Goal: Task Accomplishment & Management: Use online tool/utility

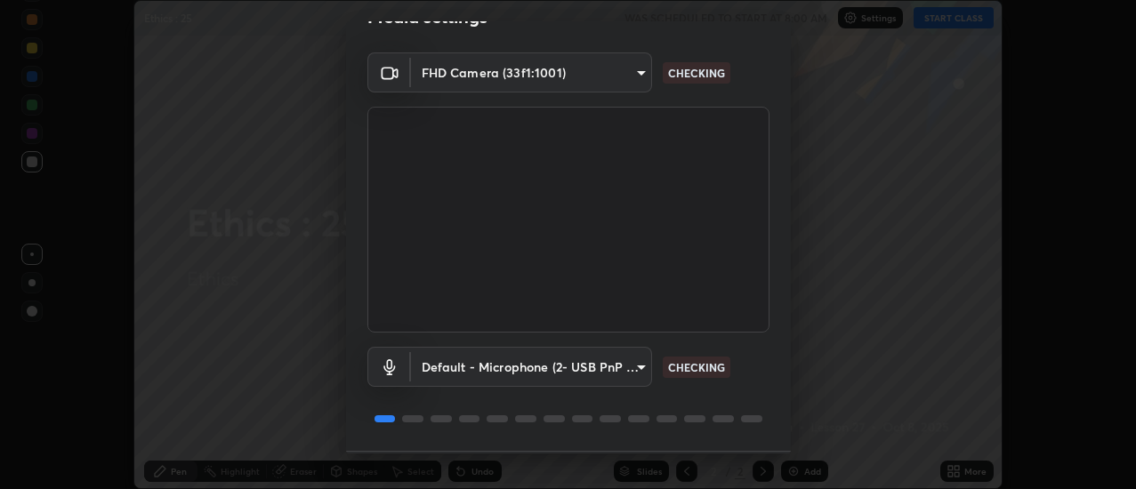
scroll to position [94, 0]
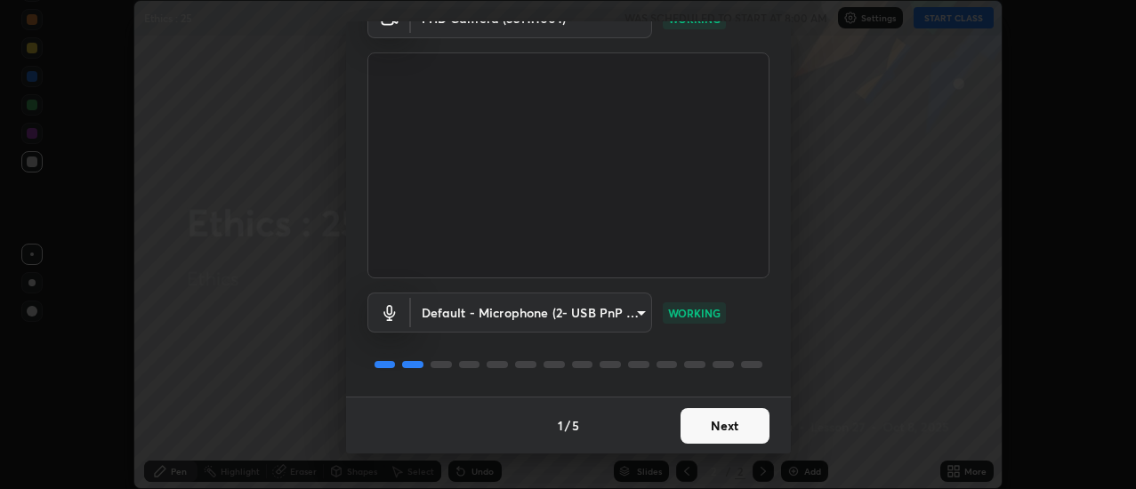
click at [714, 424] on button "Next" at bounding box center [725, 426] width 89 height 36
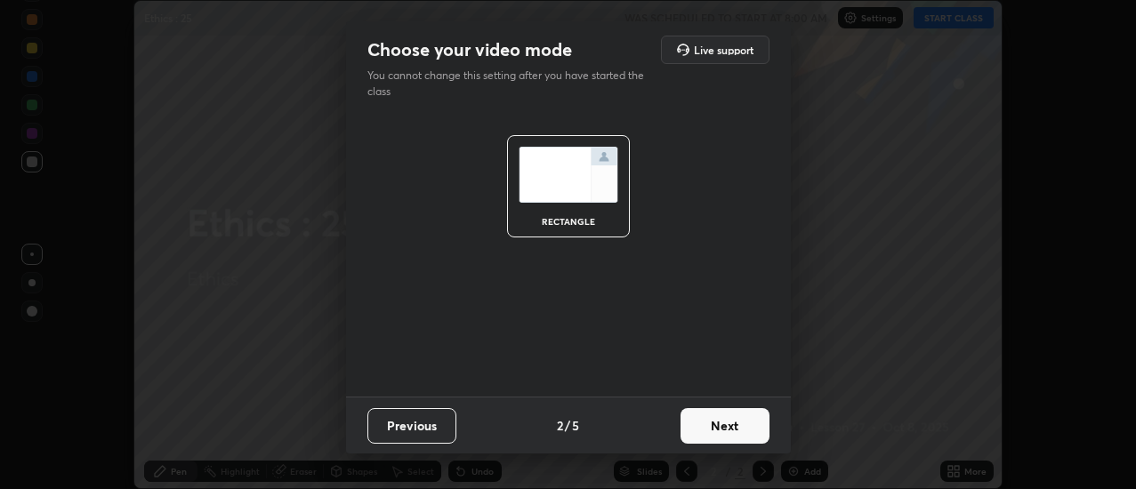
scroll to position [0, 0]
click at [708, 429] on button "Next" at bounding box center [725, 426] width 89 height 36
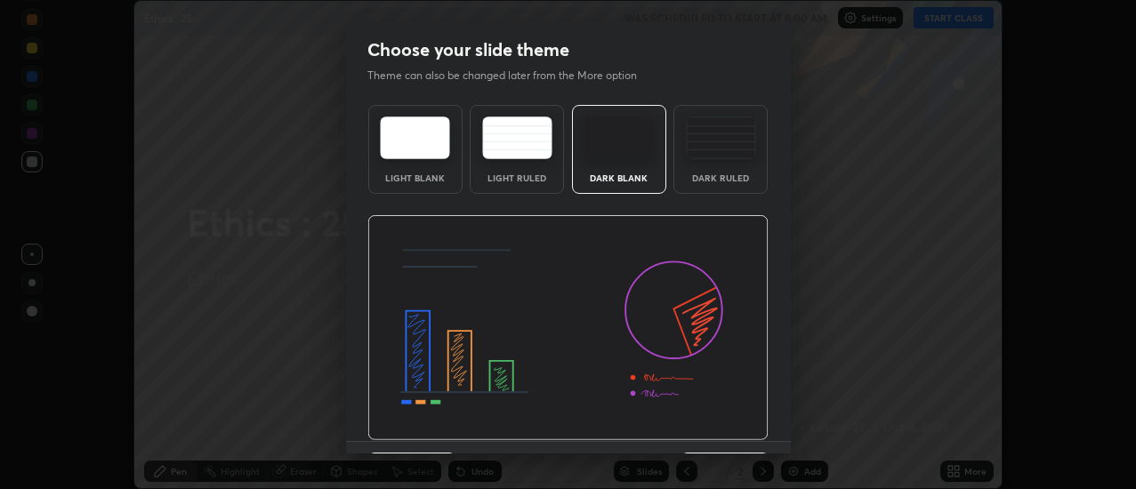
click at [709, 427] on img at bounding box center [567, 328] width 401 height 226
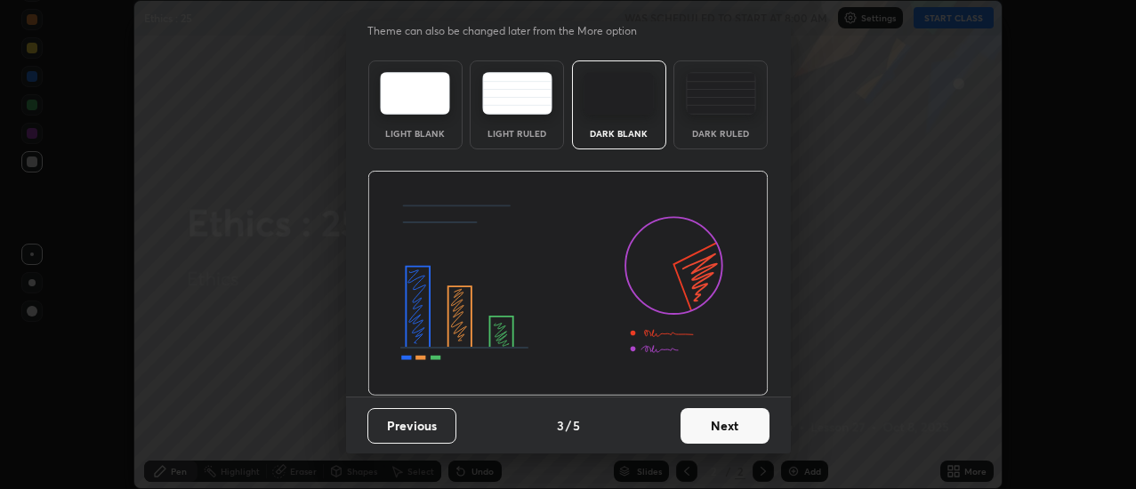
click at [710, 424] on button "Next" at bounding box center [725, 426] width 89 height 36
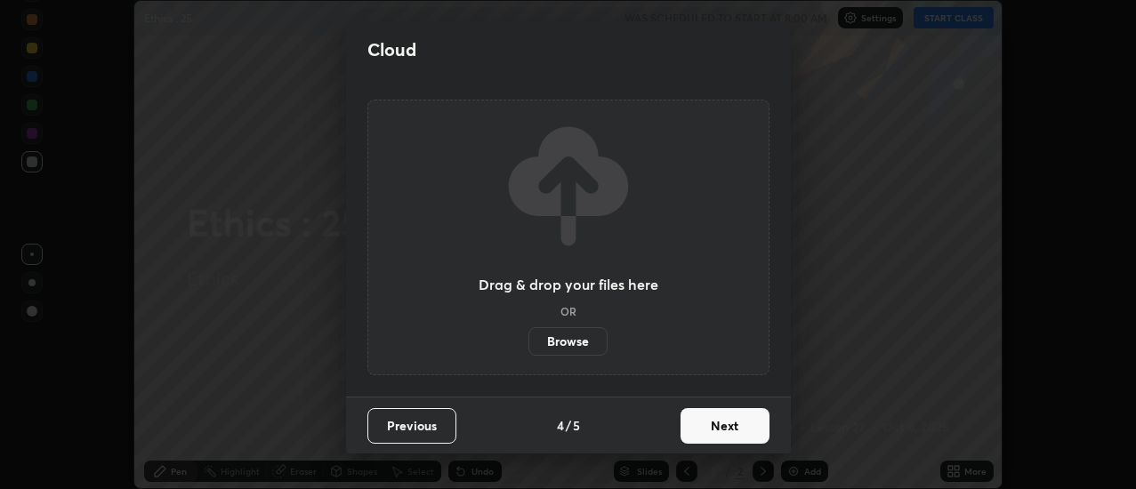
click at [587, 344] on label "Browse" at bounding box center [568, 341] width 79 height 28
click at [529, 344] on input "Browse" at bounding box center [529, 341] width 0 height 28
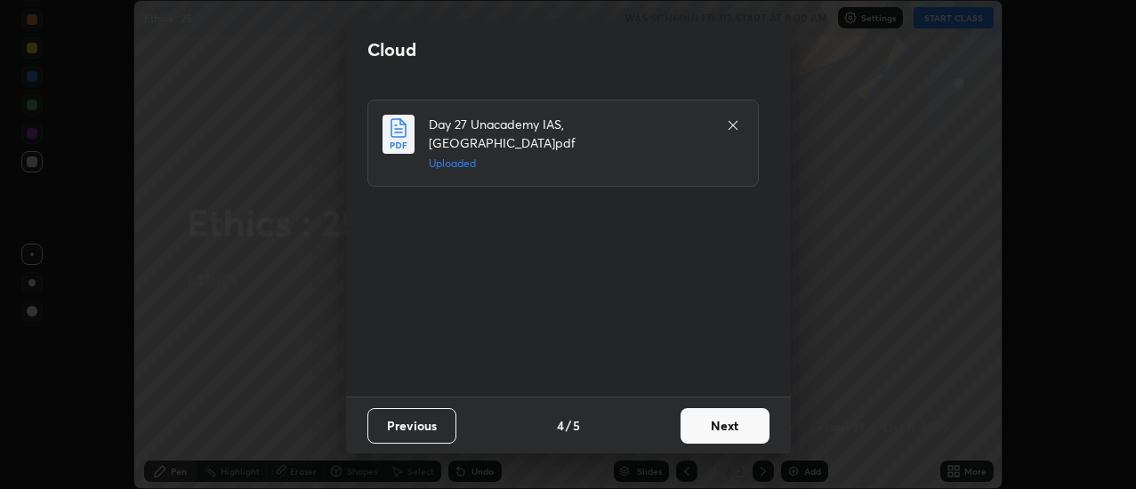
click at [717, 416] on button "Next" at bounding box center [725, 426] width 89 height 36
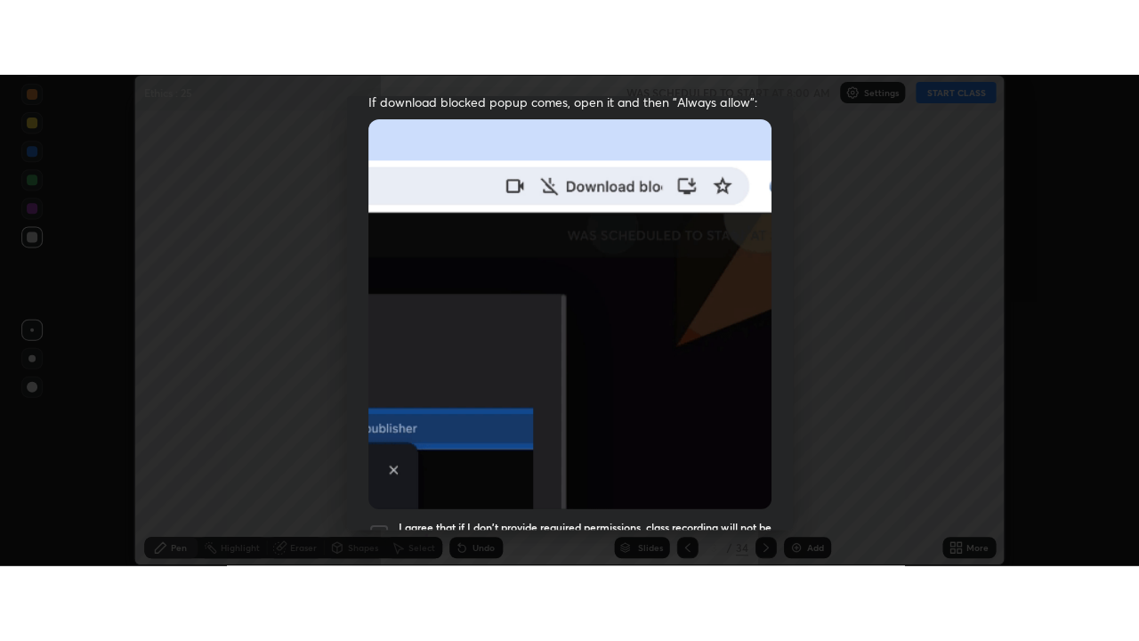
scroll to position [457, 0]
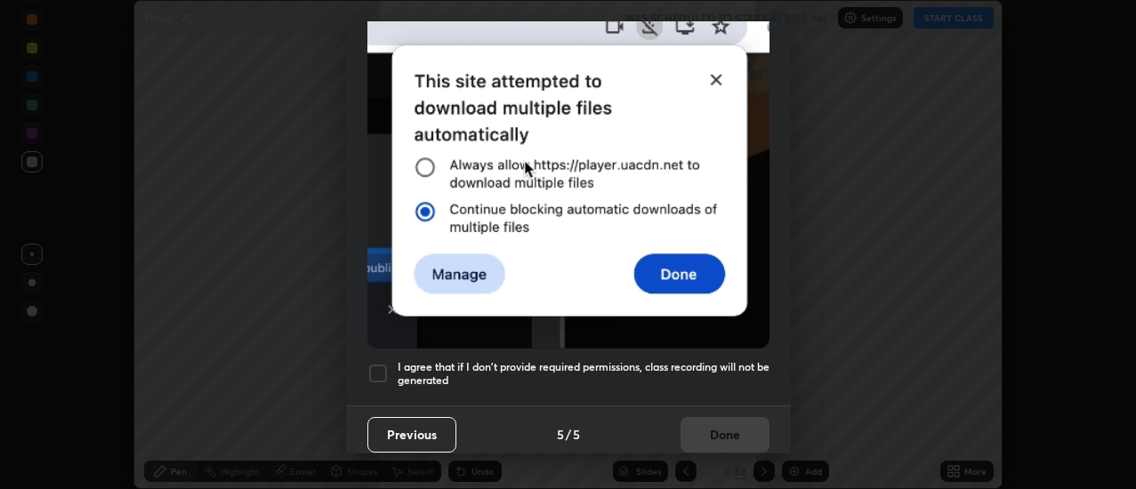
click at [379, 367] on div at bounding box center [377, 373] width 21 height 21
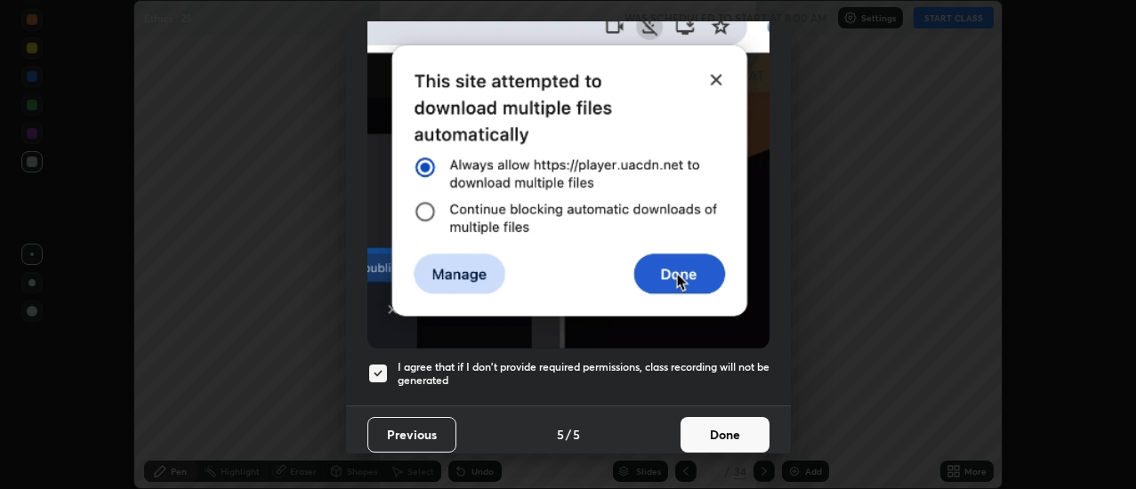
click at [714, 433] on button "Done" at bounding box center [725, 435] width 89 height 36
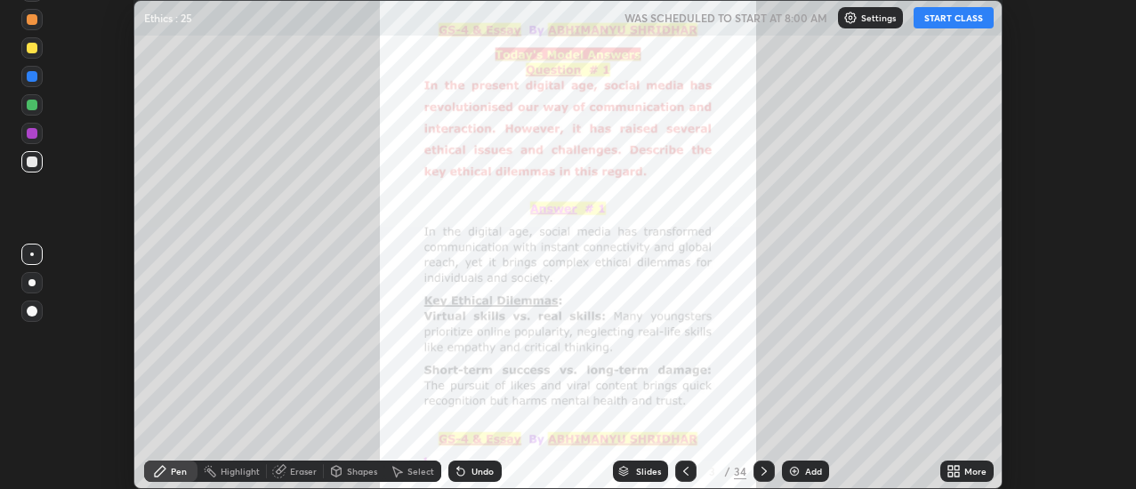
click at [948, 466] on icon at bounding box center [950, 468] width 4 height 4
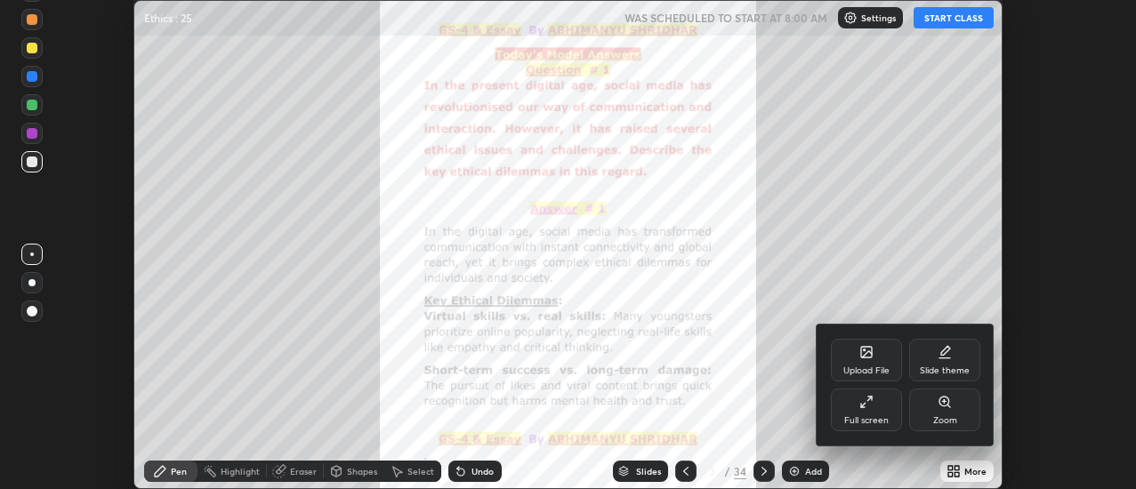
click at [871, 408] on icon at bounding box center [867, 402] width 14 height 14
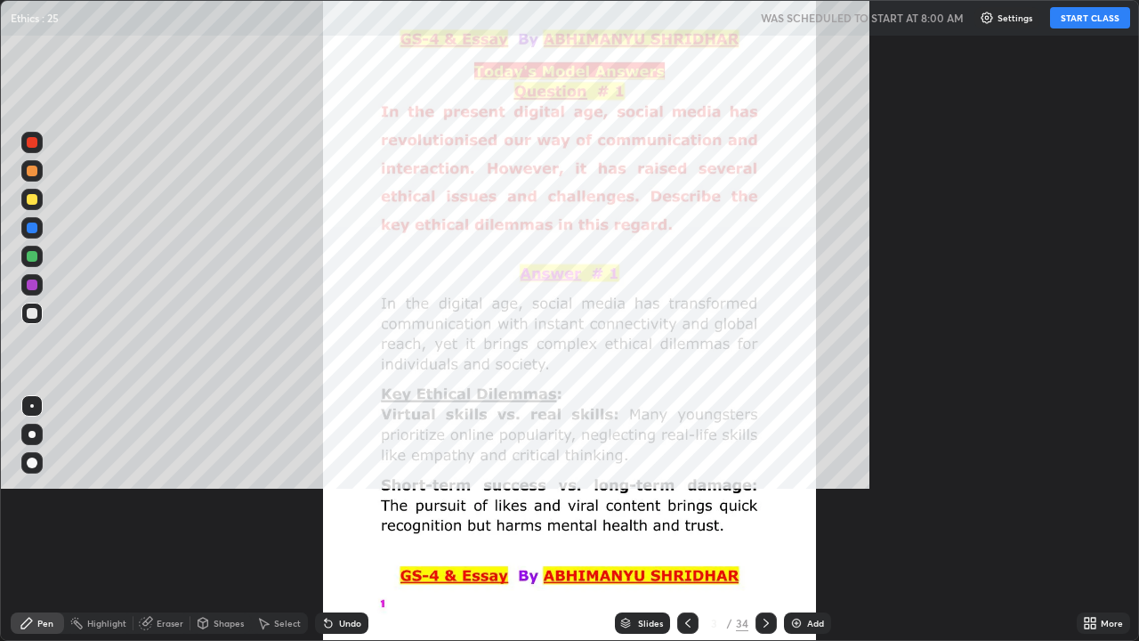
scroll to position [641, 1139]
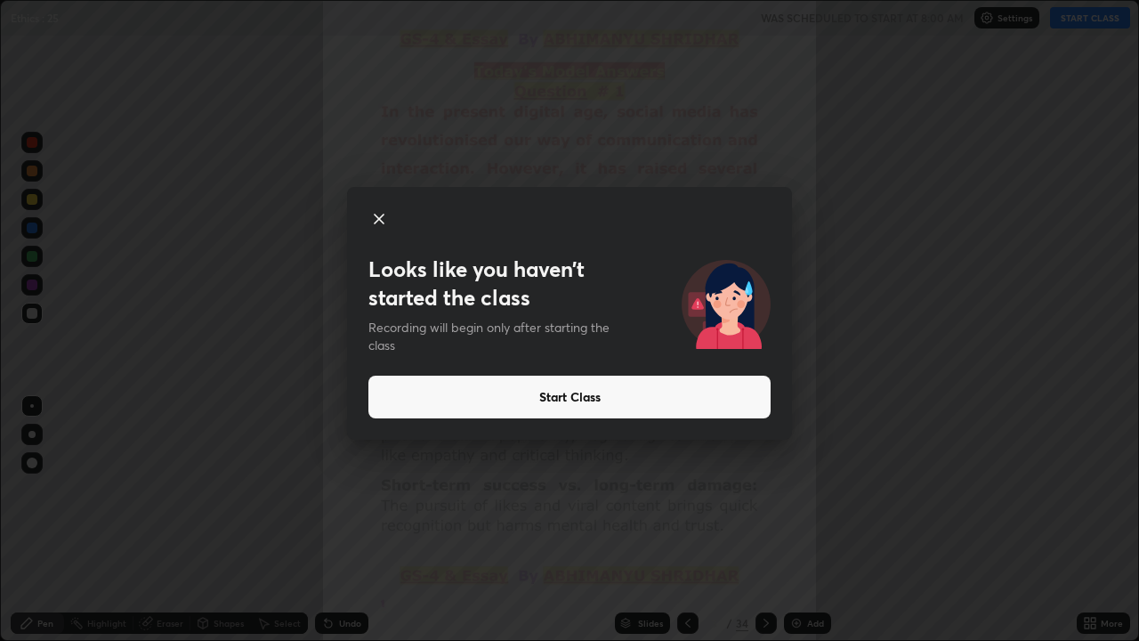
click at [680, 405] on button "Start Class" at bounding box center [569, 396] width 402 height 43
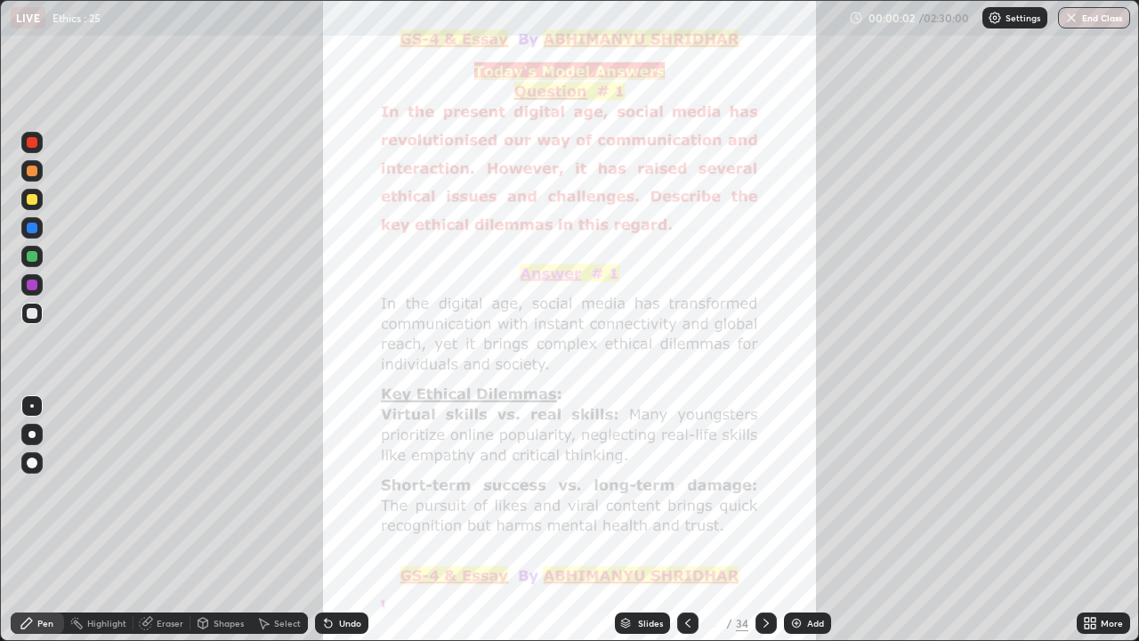
click at [771, 488] on div at bounding box center [765, 622] width 21 height 21
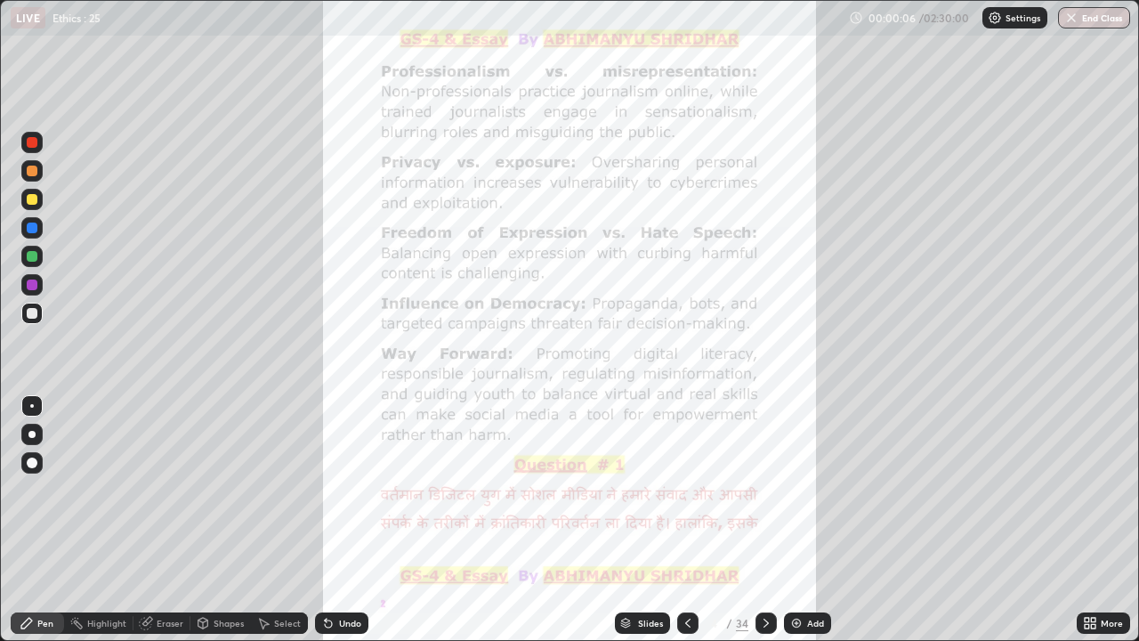
click at [765, 488] on icon at bounding box center [766, 623] width 14 height 14
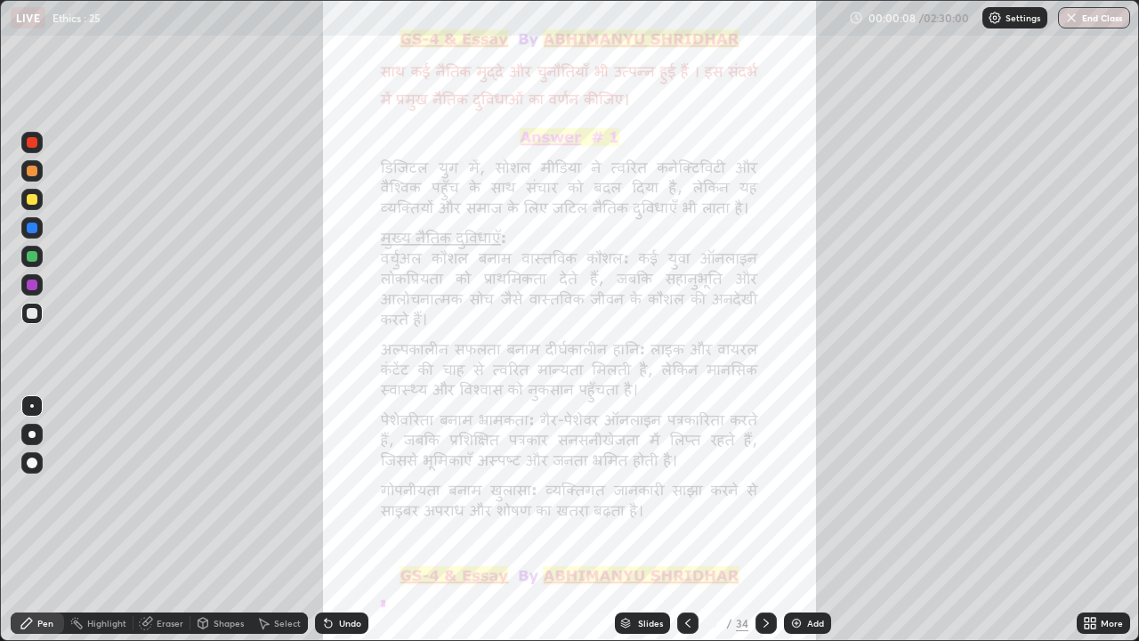
click at [688, 488] on icon at bounding box center [688, 623] width 14 height 14
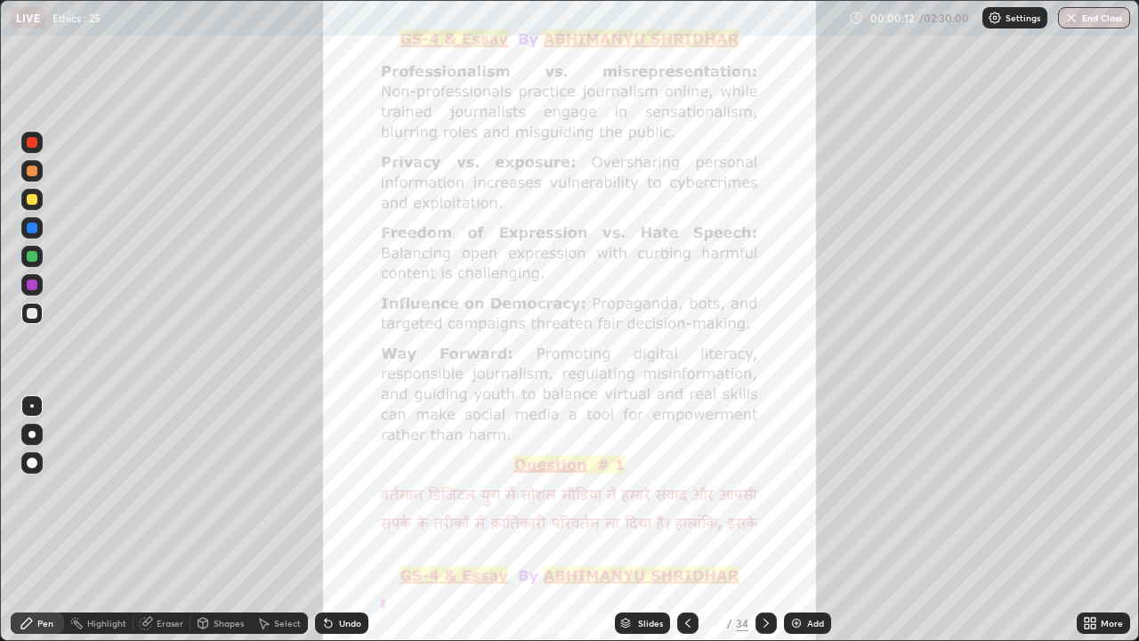
click at [763, 488] on icon at bounding box center [766, 623] width 14 height 14
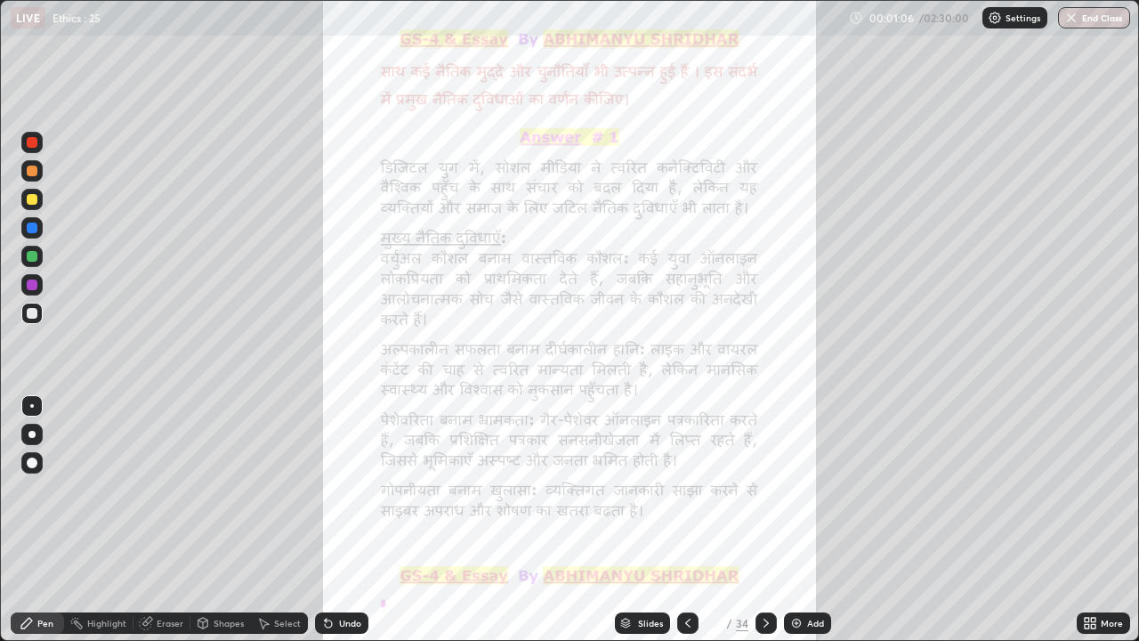
click at [692, 488] on div at bounding box center [687, 622] width 21 height 21
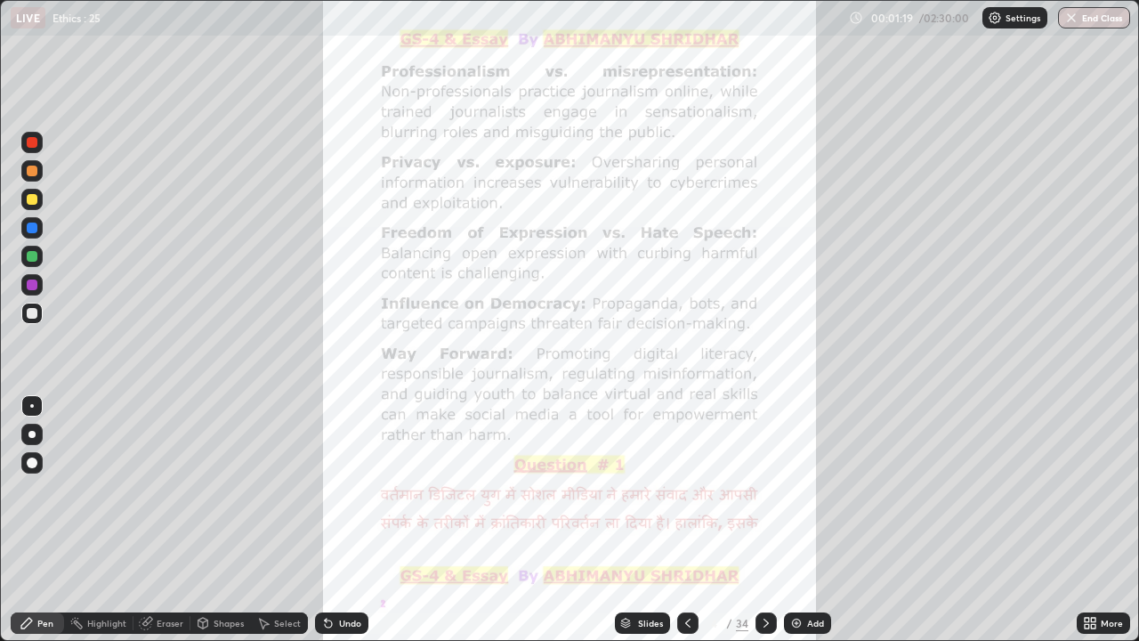
click at [771, 488] on div at bounding box center [765, 622] width 21 height 21
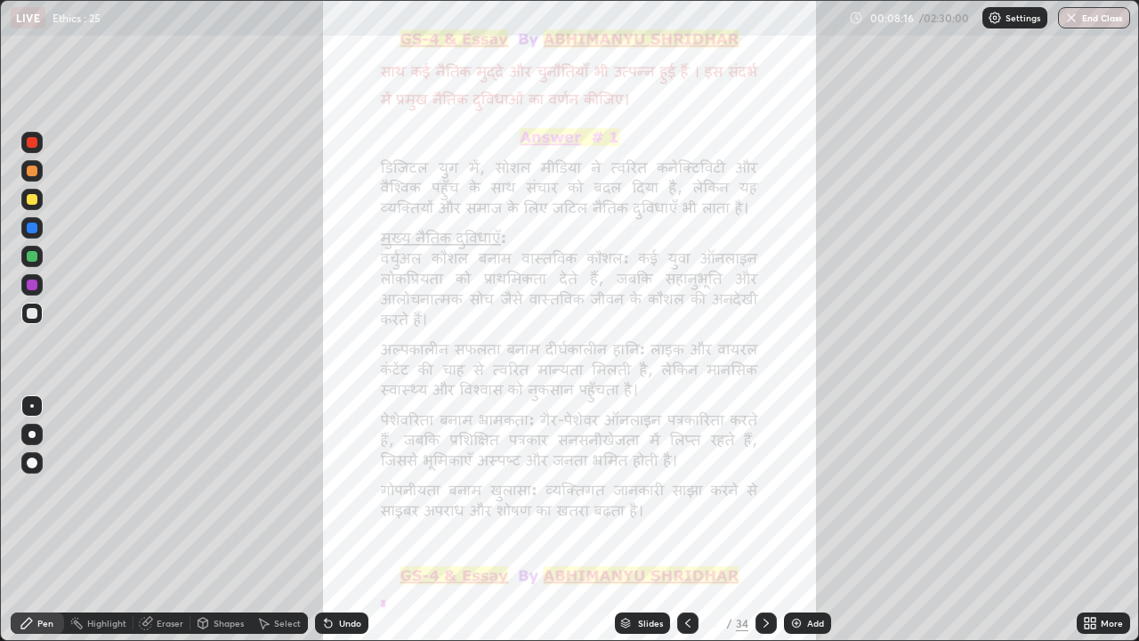
click at [772, 488] on div at bounding box center [765, 622] width 21 height 21
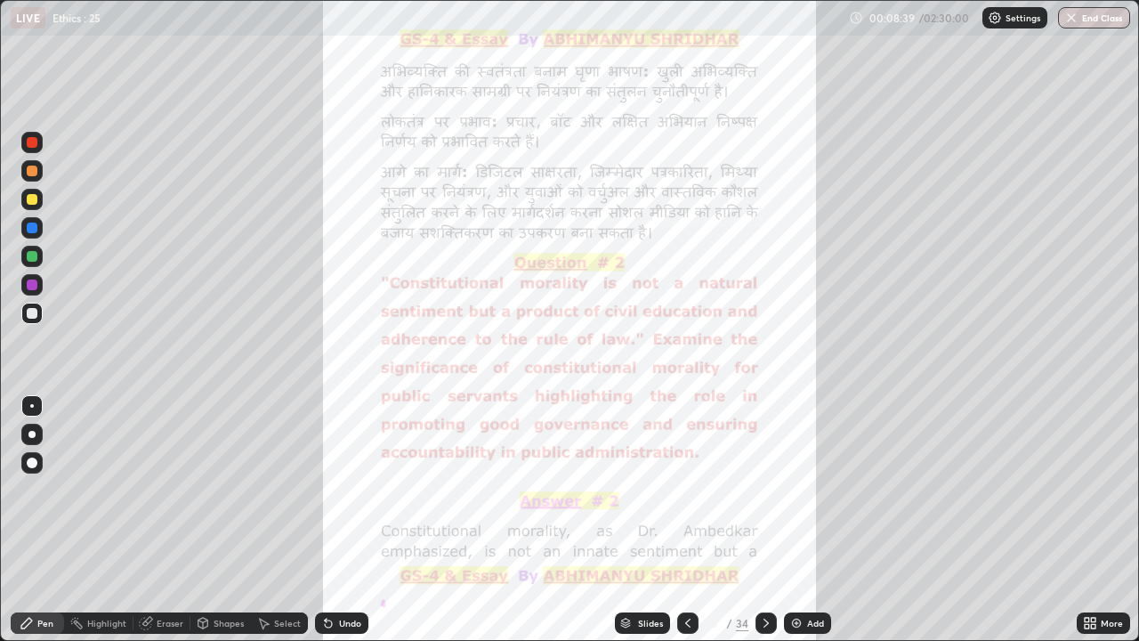
click at [686, 488] on icon at bounding box center [688, 623] width 14 height 14
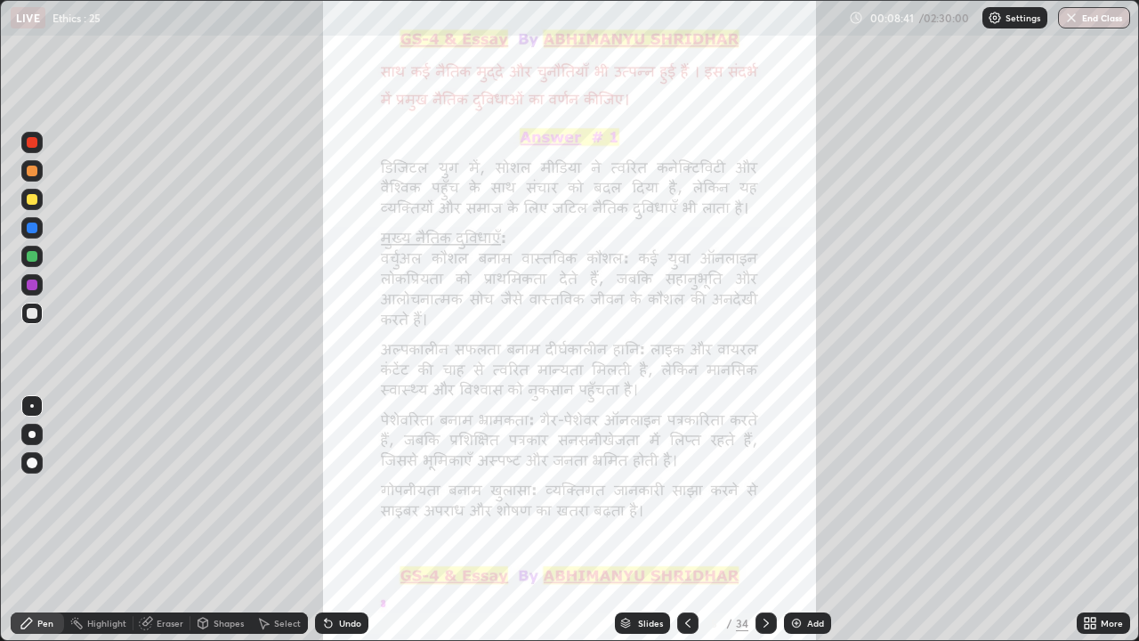
click at [688, 488] on icon at bounding box center [688, 623] width 14 height 14
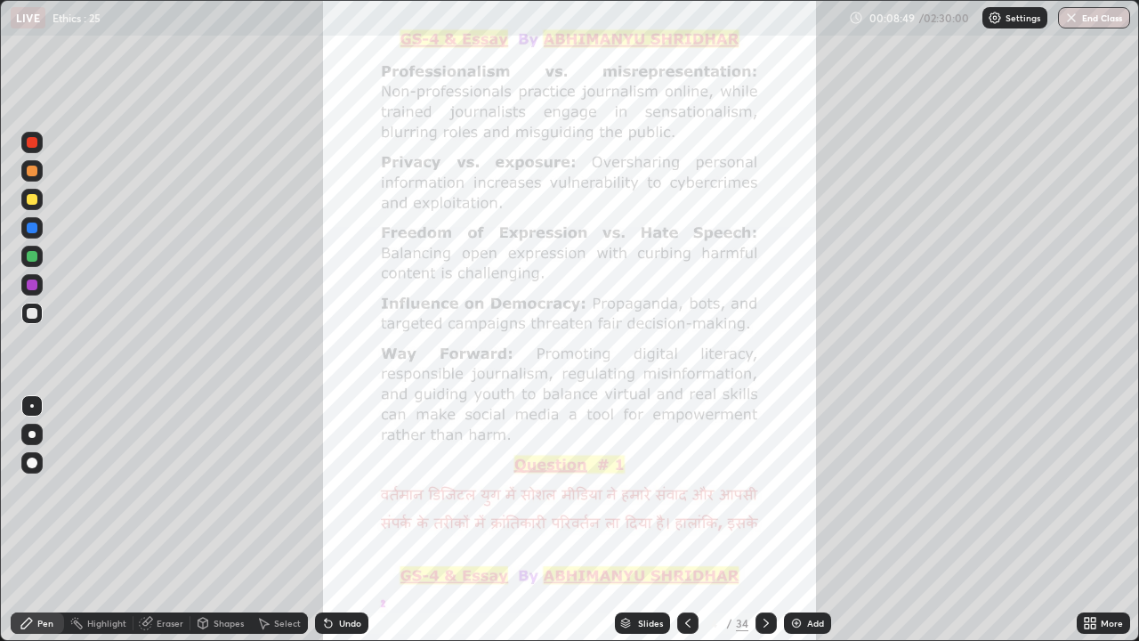
click at [772, 488] on div at bounding box center [765, 622] width 21 height 21
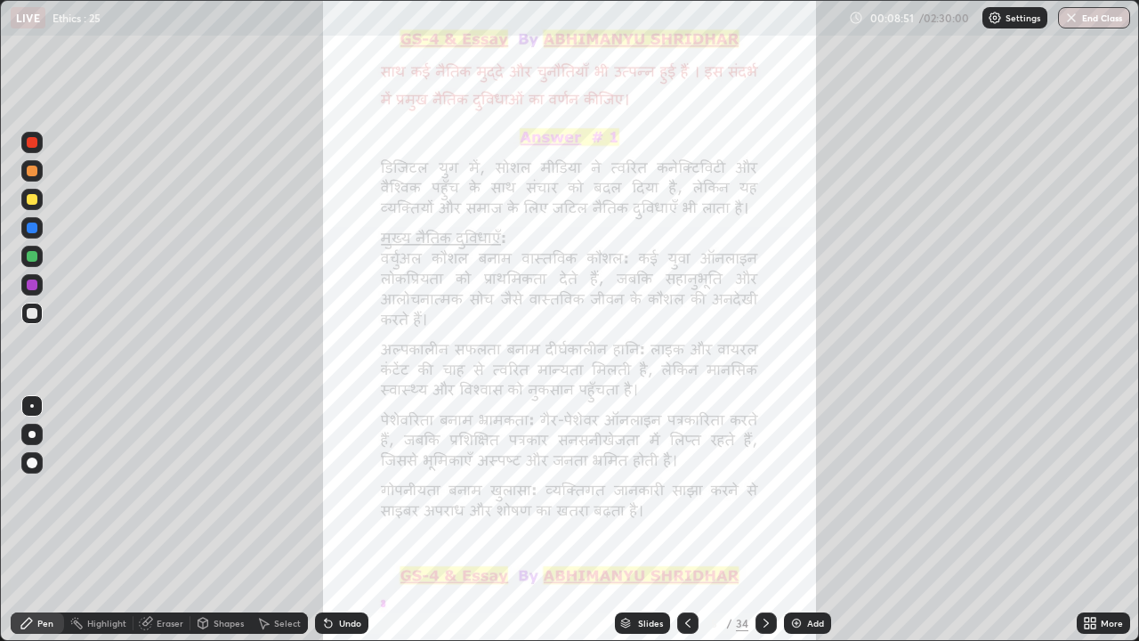
click at [766, 488] on icon at bounding box center [766, 623] width 14 height 14
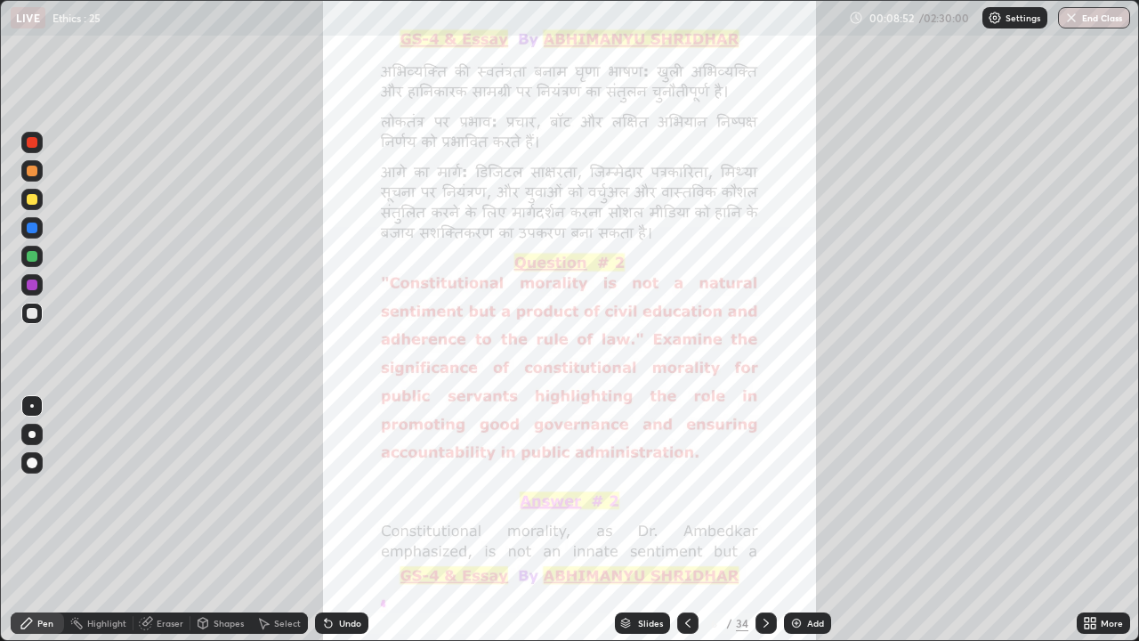
click at [691, 488] on icon at bounding box center [688, 623] width 14 height 14
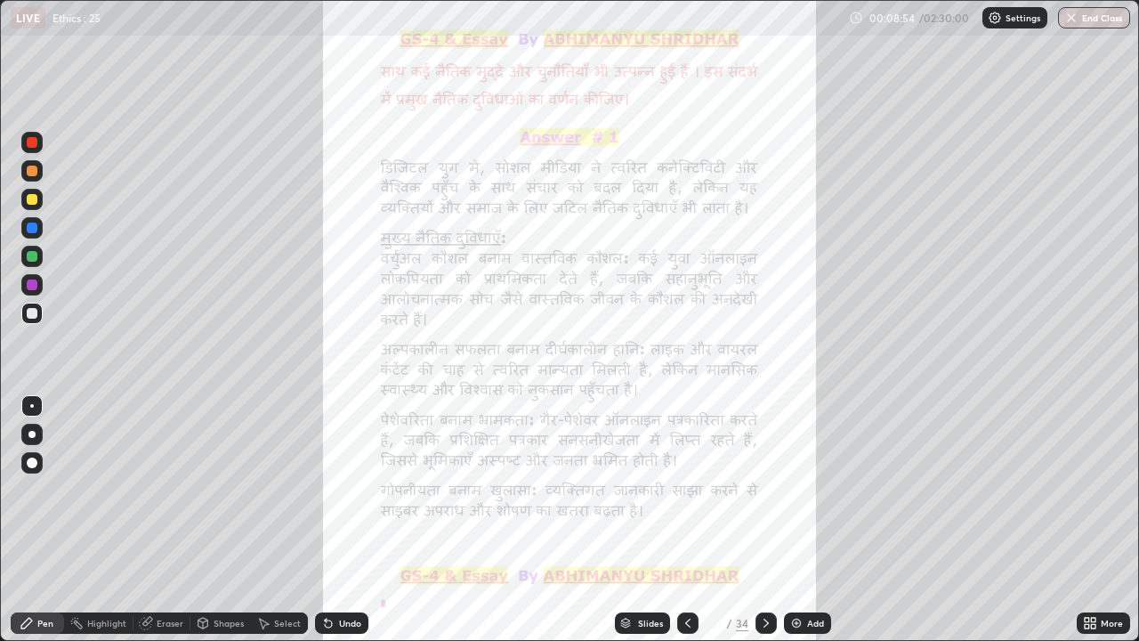
click at [771, 488] on div at bounding box center [765, 622] width 21 height 21
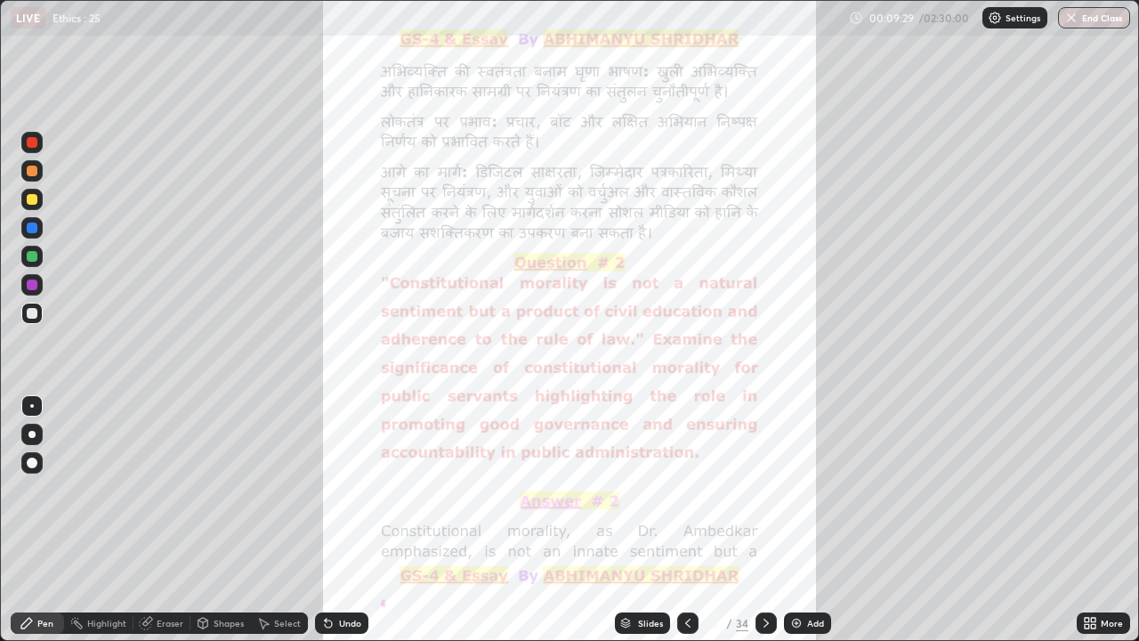
click at [692, 488] on icon at bounding box center [688, 623] width 14 height 14
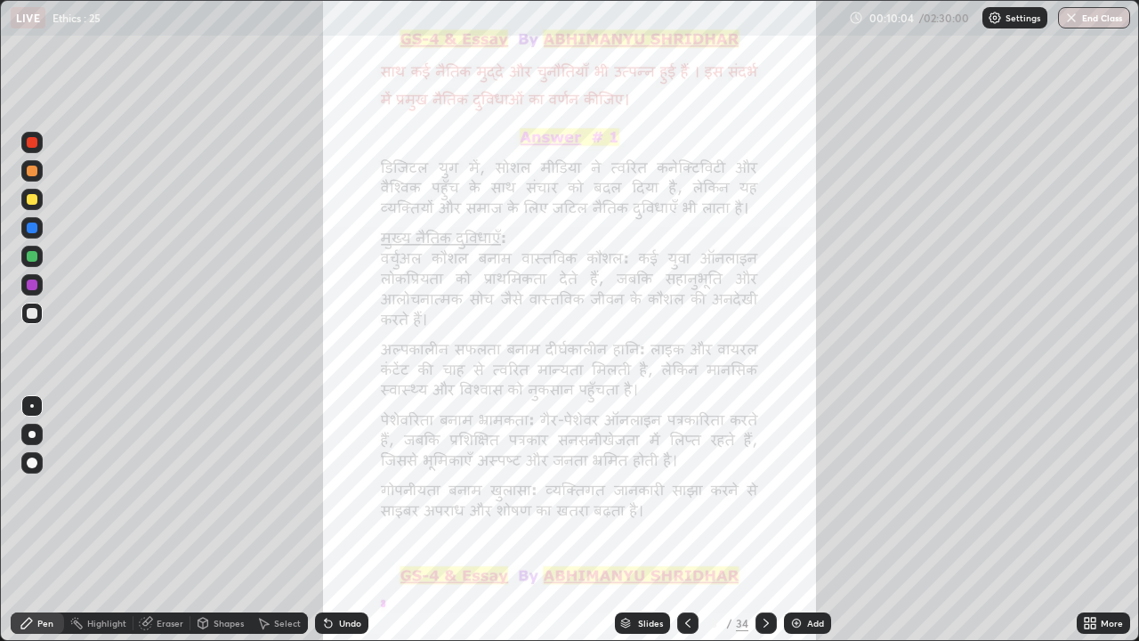
click at [763, 488] on icon at bounding box center [766, 623] width 14 height 14
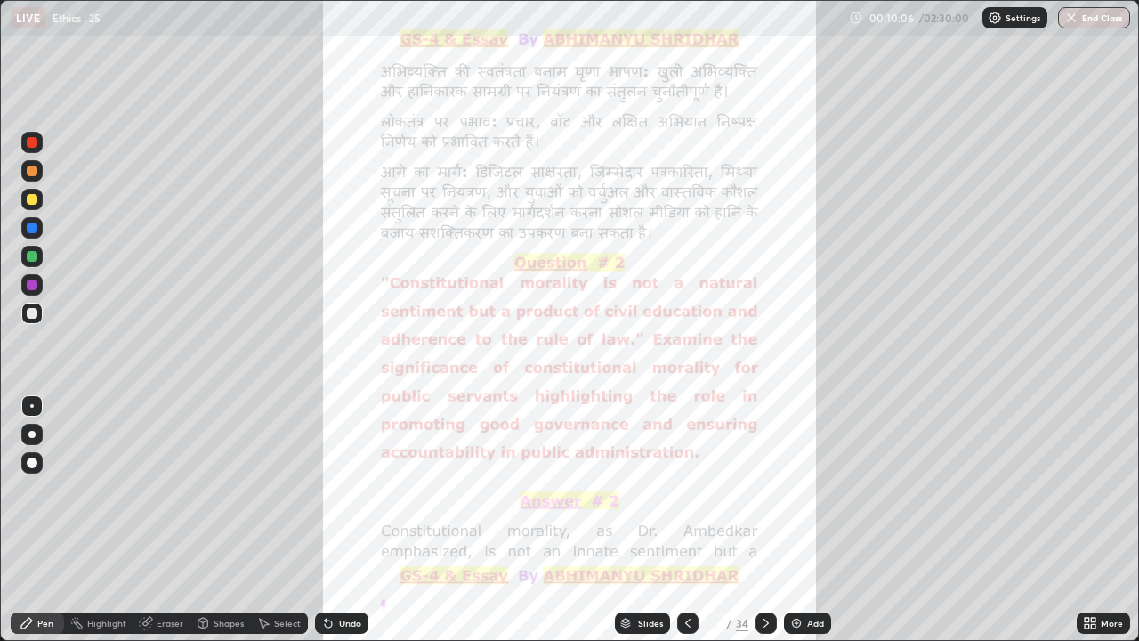
click at [766, 488] on icon at bounding box center [766, 623] width 14 height 14
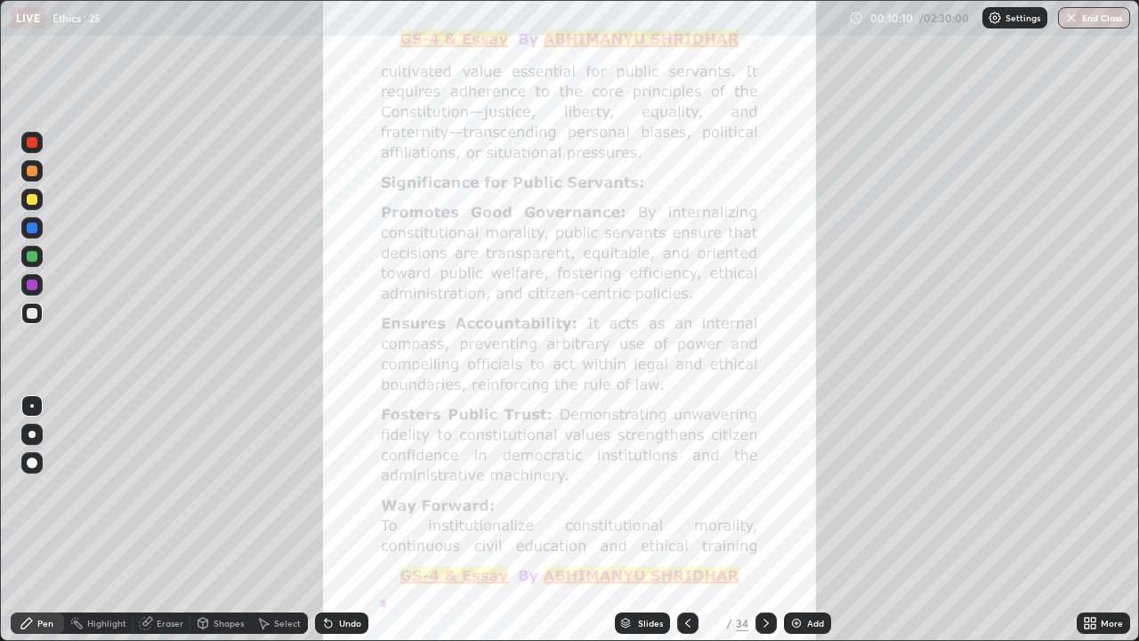
click at [763, 488] on icon at bounding box center [766, 623] width 14 height 14
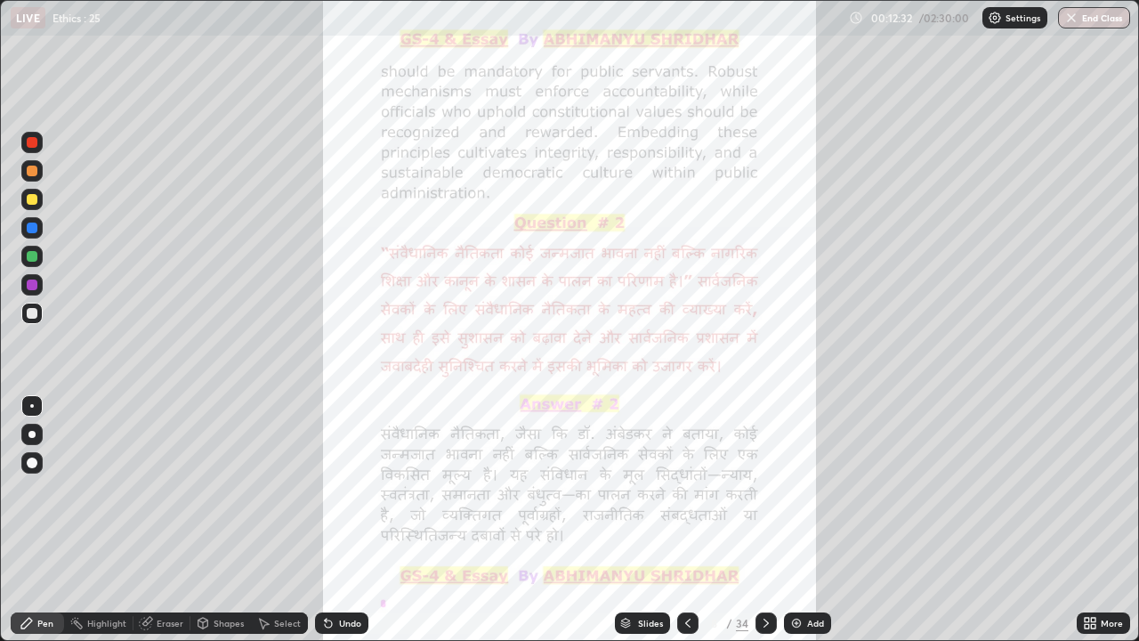
click at [764, 488] on icon at bounding box center [766, 623] width 14 height 14
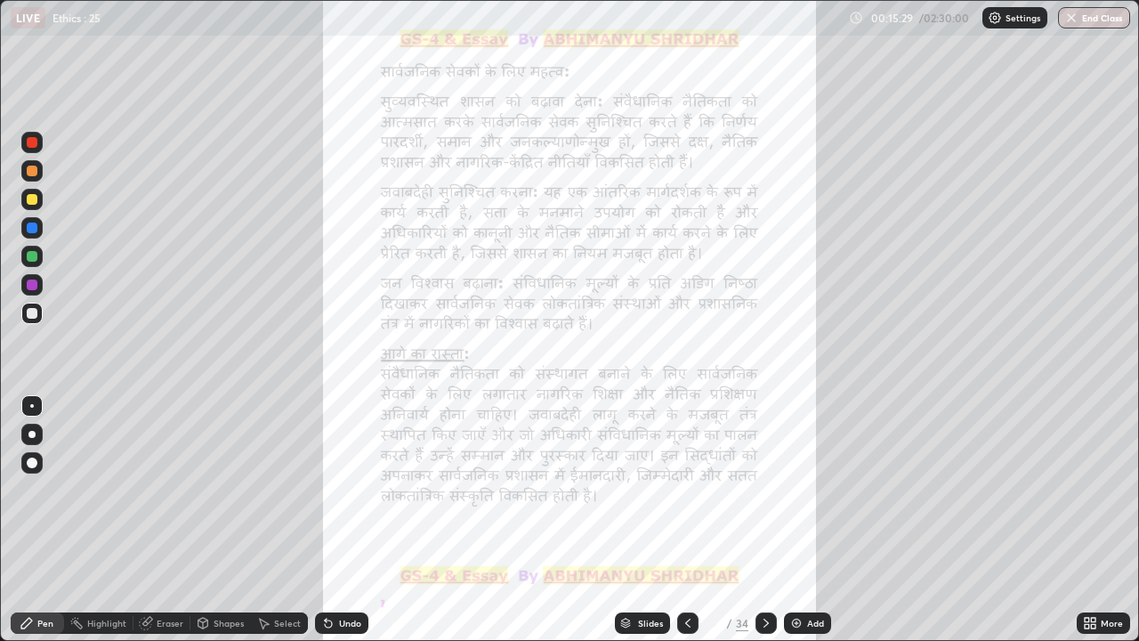
click at [764, 488] on icon at bounding box center [766, 623] width 14 height 14
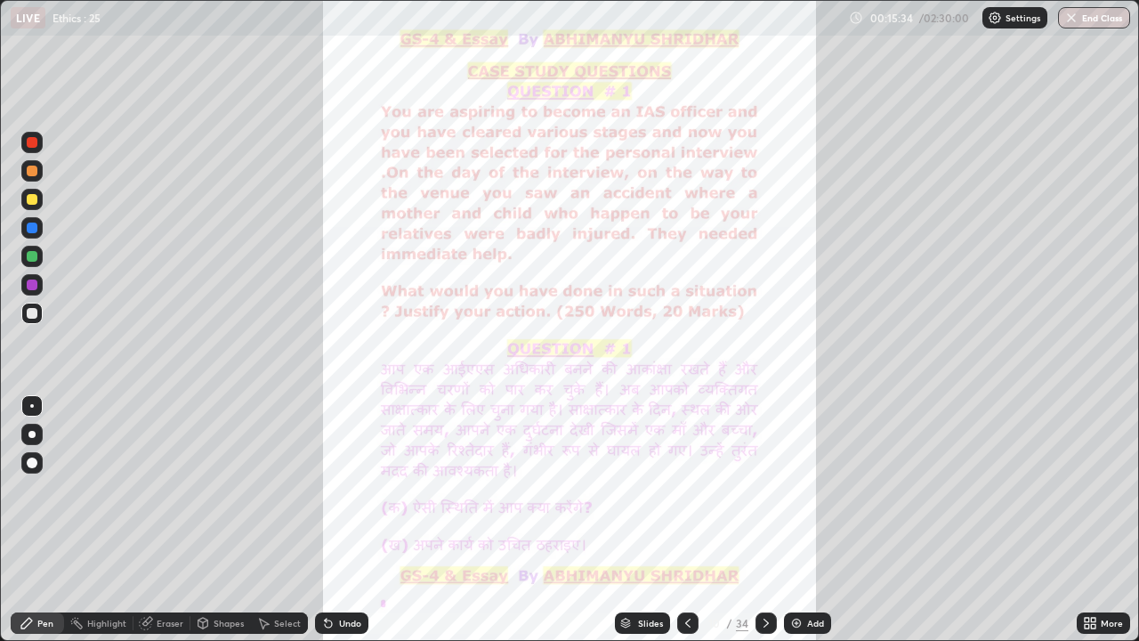
click at [808, 488] on div "Add" at bounding box center [815, 622] width 17 height 9
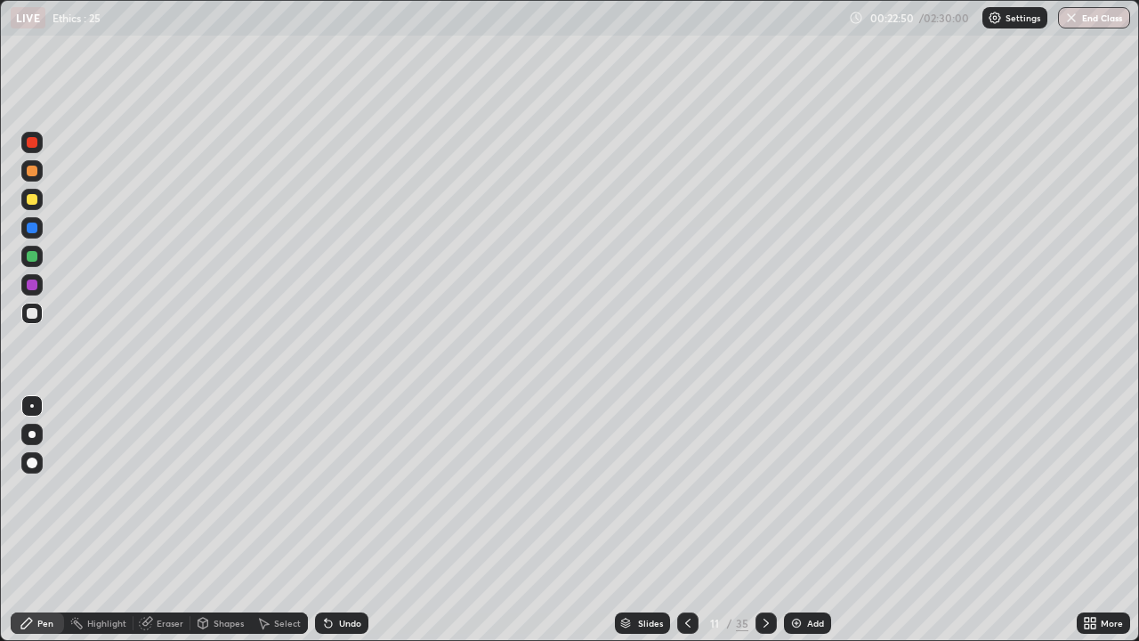
click at [35, 203] on div at bounding box center [32, 199] width 11 height 11
click at [803, 488] on div "Add" at bounding box center [807, 622] width 47 height 21
click at [802, 488] on div "Add" at bounding box center [807, 622] width 47 height 21
click at [40, 315] on div at bounding box center [31, 313] width 21 height 21
click at [30, 196] on div at bounding box center [32, 199] width 11 height 11
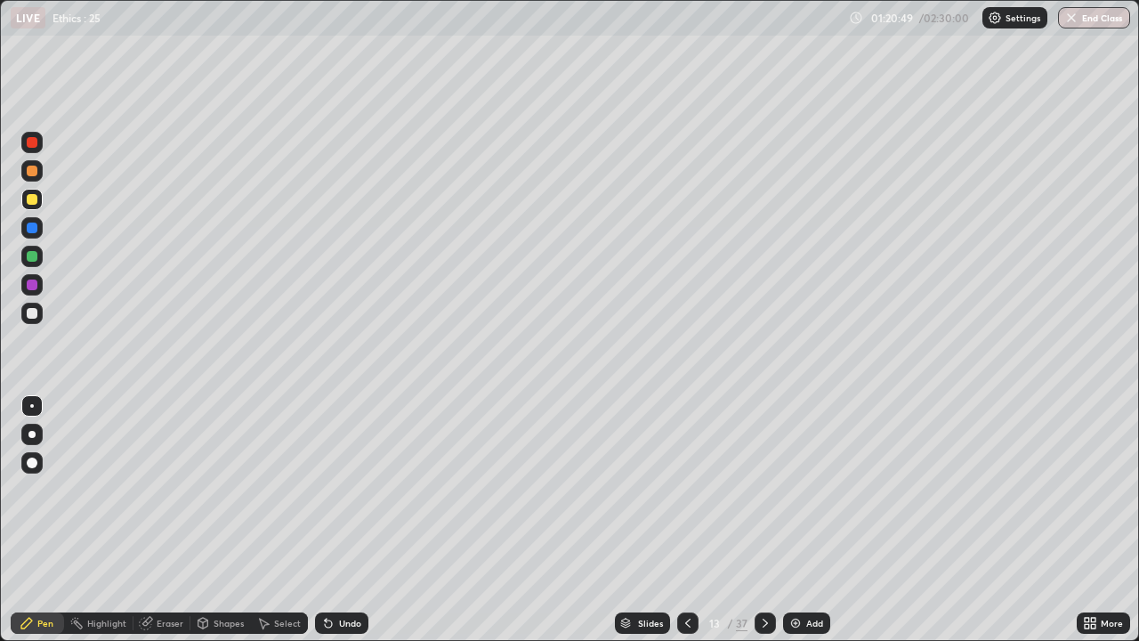
click at [801, 488] on div "Add" at bounding box center [806, 622] width 47 height 21
click at [173, 488] on div "Eraser" at bounding box center [170, 622] width 27 height 9
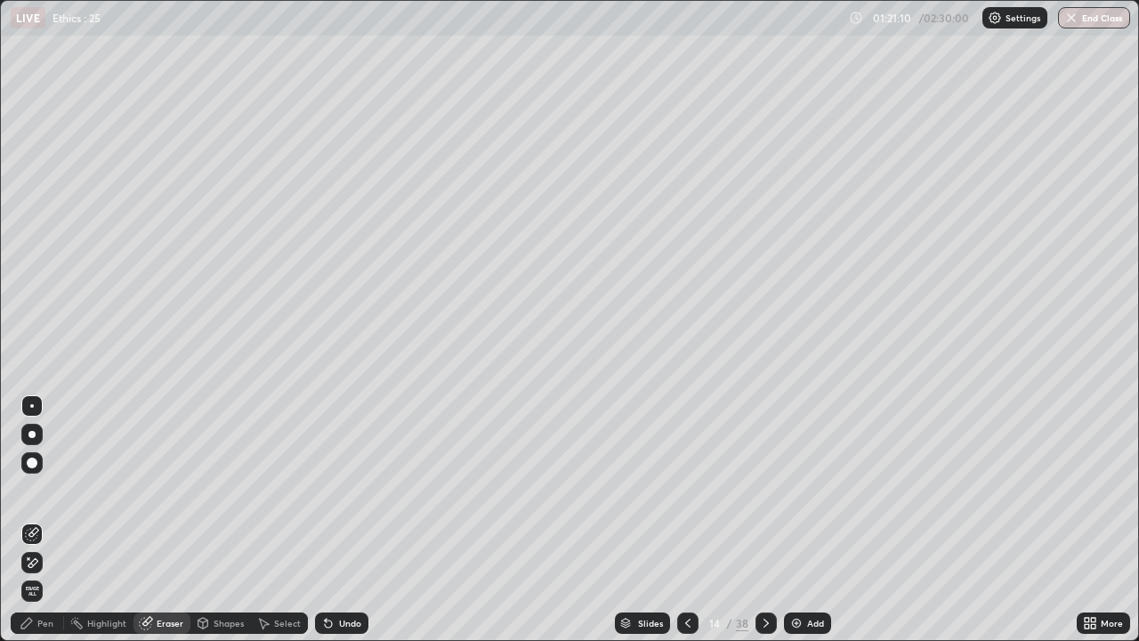
click at [52, 488] on div "Pen" at bounding box center [45, 622] width 16 height 9
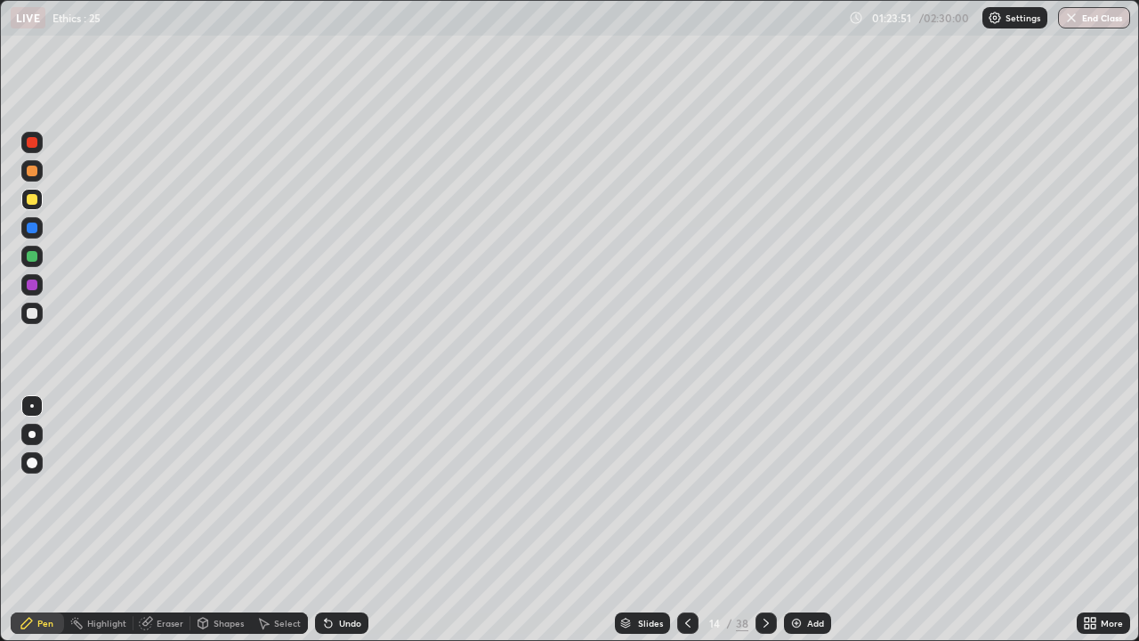
click at [176, 488] on div "Eraser" at bounding box center [170, 622] width 27 height 9
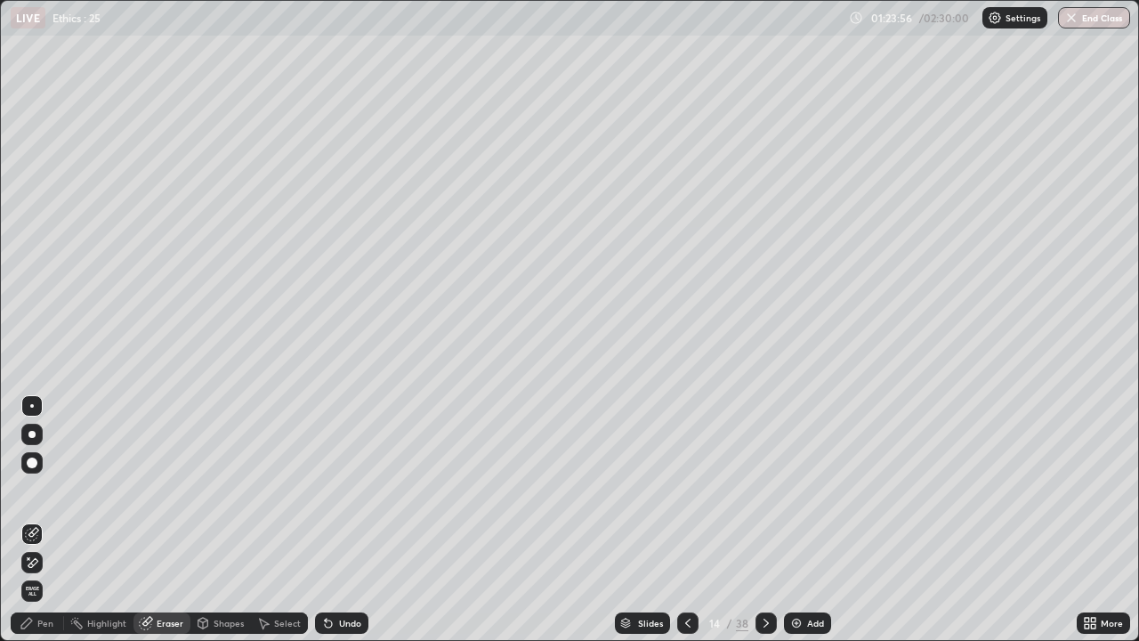
click at [48, 488] on div "Pen" at bounding box center [45, 622] width 16 height 9
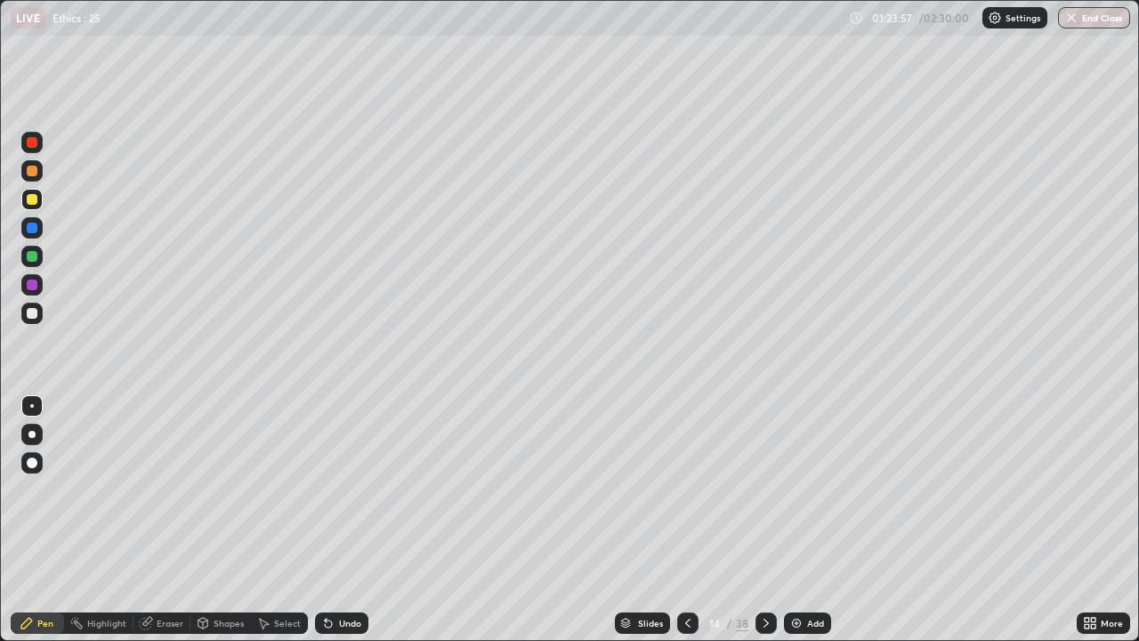
click at [32, 314] on div at bounding box center [32, 313] width 11 height 11
click at [39, 288] on div at bounding box center [31, 284] width 21 height 21
click at [40, 323] on div at bounding box center [31, 313] width 21 height 28
